Goal: Information Seeking & Learning: Learn about a topic

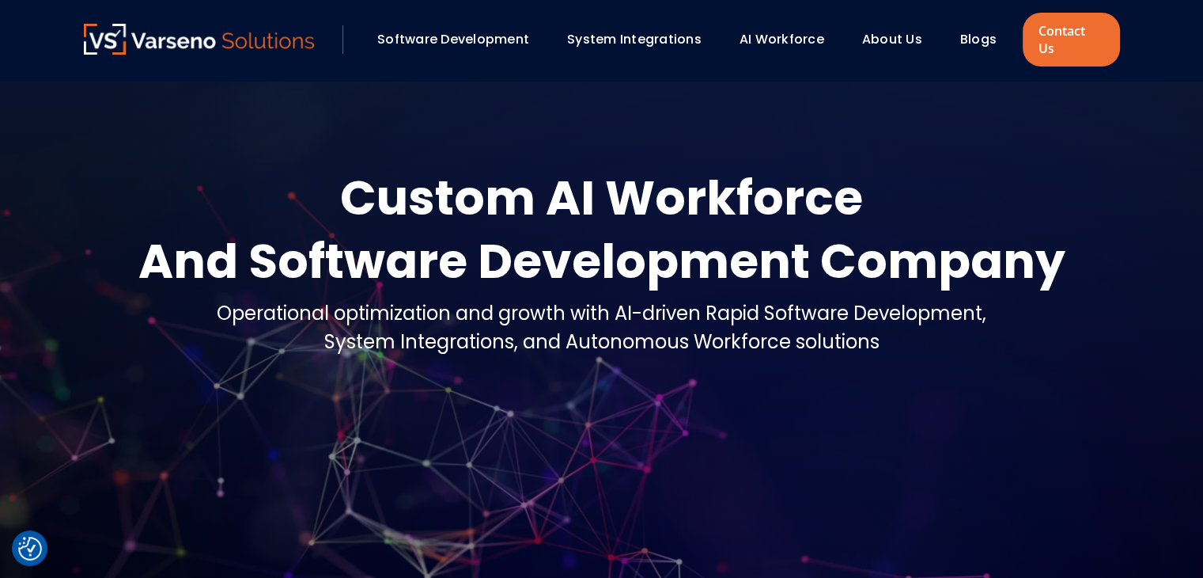
click at [965, 30] on link "Blogs" at bounding box center [978, 39] width 36 height 18
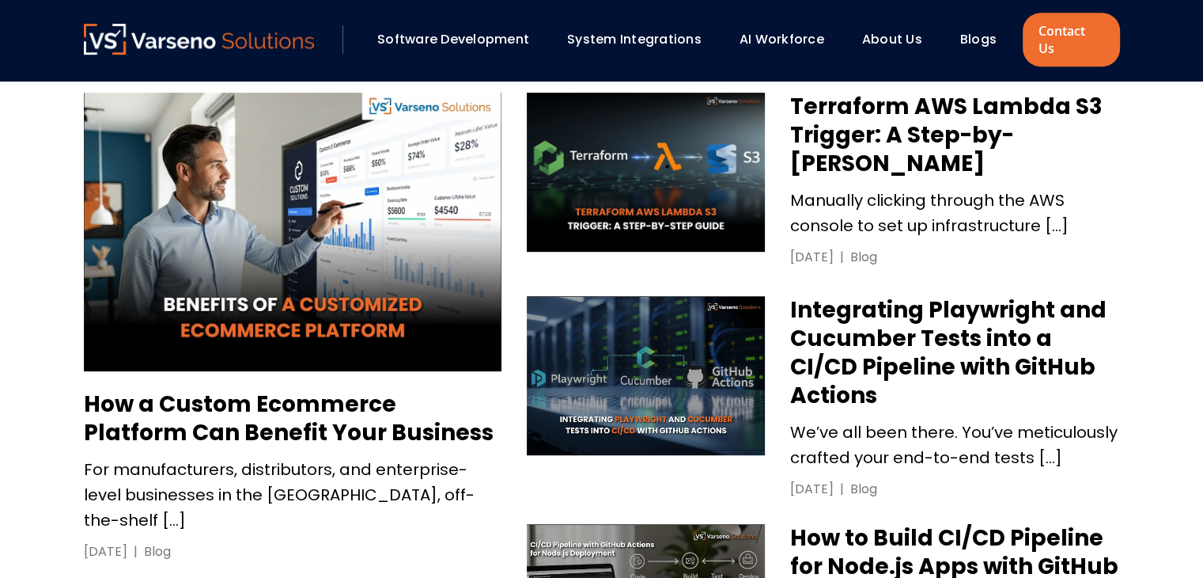
scroll to position [740, 0]
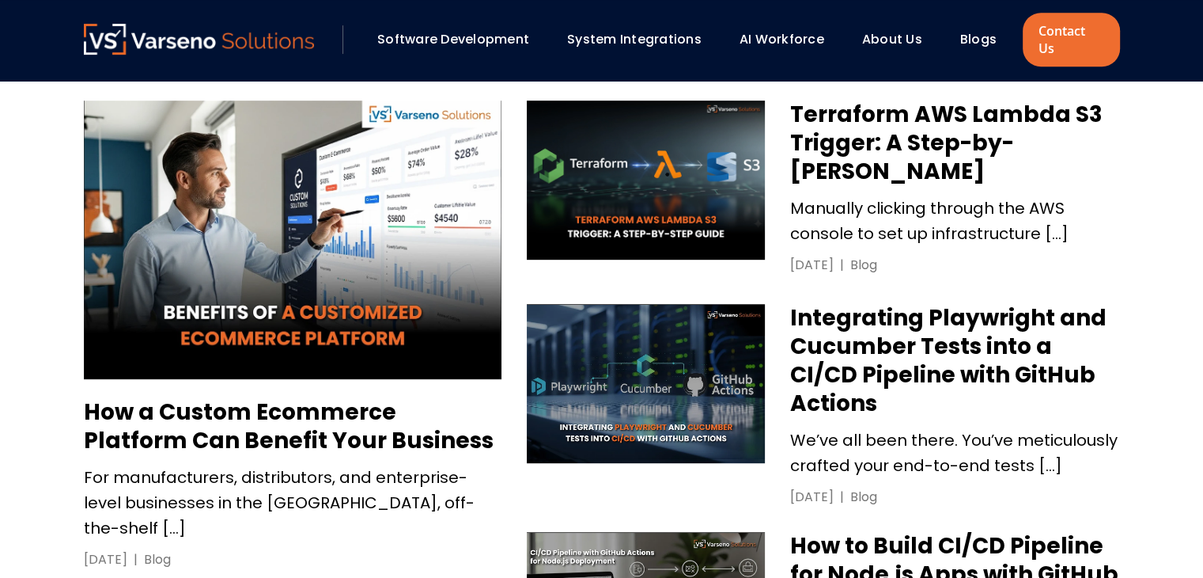
click at [325, 434] on h3 "How a Custom Ecommerce Platform Can Benefit Your Business" at bounding box center [293, 426] width 418 height 57
